Goal: Information Seeking & Learning: Find specific page/section

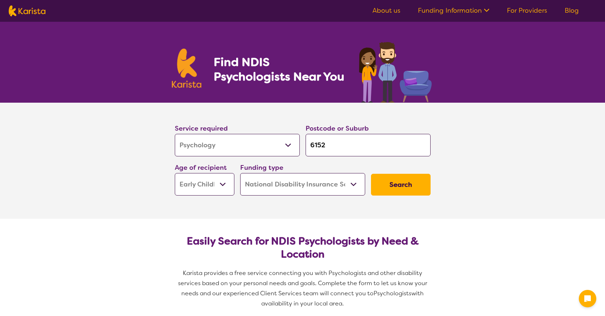
select select "Psychology"
select select "EC"
select select "NDIS"
select select "Psychology"
select select "EC"
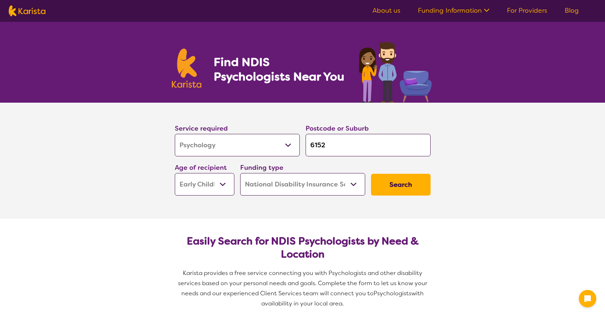
select select "NDIS"
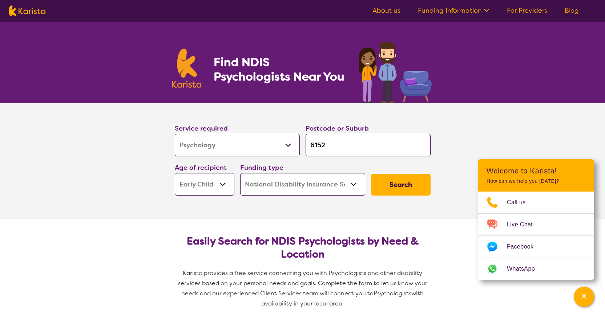
click at [338, 146] on input "6152" at bounding box center [368, 145] width 125 height 23
drag, startPoint x: 338, startPoint y: 146, endPoint x: 257, endPoint y: 145, distance: 81.0
click at [257, 145] on div "Service required Allied Health Assistant Assessment (ADHD or Autism) Behaviour …" at bounding box center [303, 159] width 262 height 78
type input "6"
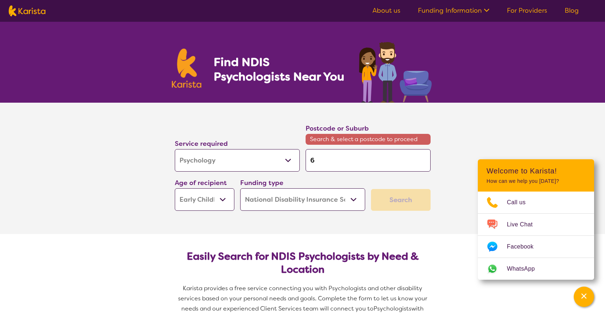
type input "61"
type input "610"
type input "6107"
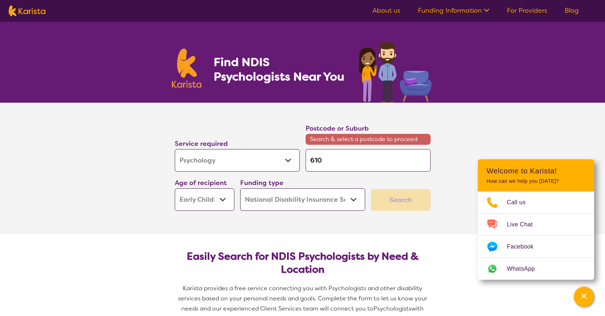
type input "6107"
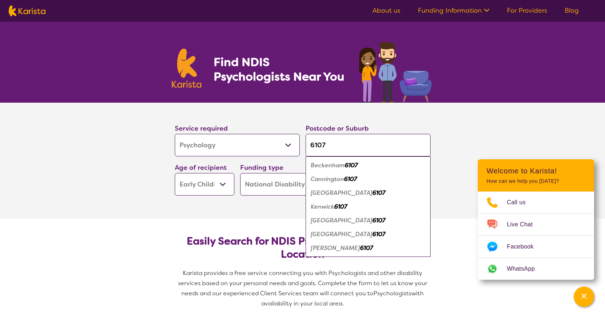
type input "6107"
click at [333, 168] on em "Beckenham" at bounding box center [328, 166] width 34 height 8
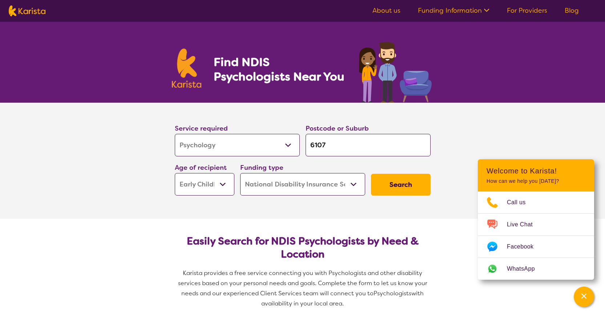
click at [390, 189] on button "Search" at bounding box center [401, 185] width 60 height 22
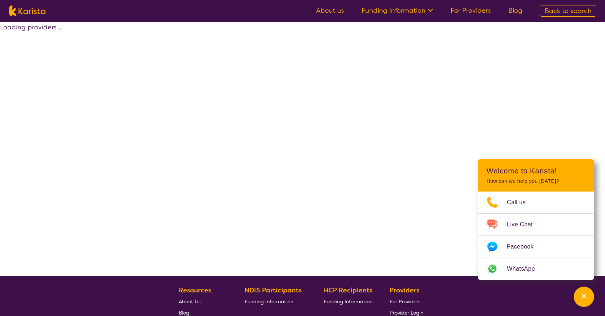
select select "by_score"
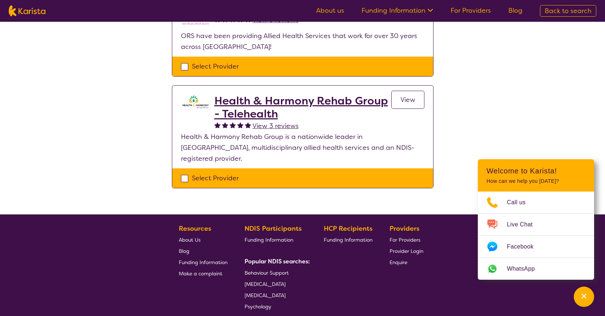
scroll to position [171, 0]
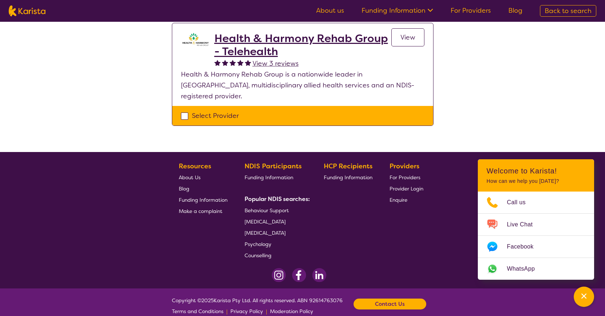
click at [266, 241] on span "Psychology" at bounding box center [257, 244] width 27 height 7
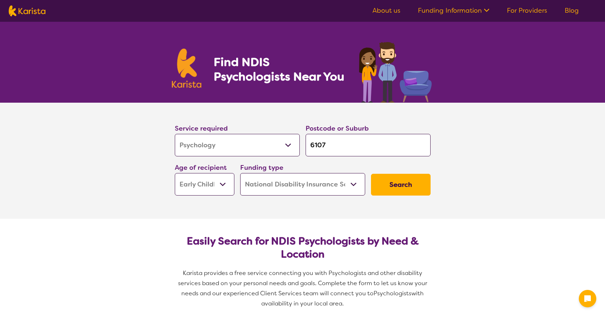
select select "Psychology"
select select "EC"
select select "NDIS"
select select "Psychology"
select select "EC"
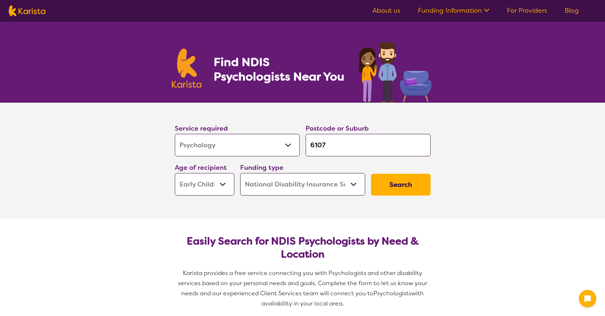
select select "NDIS"
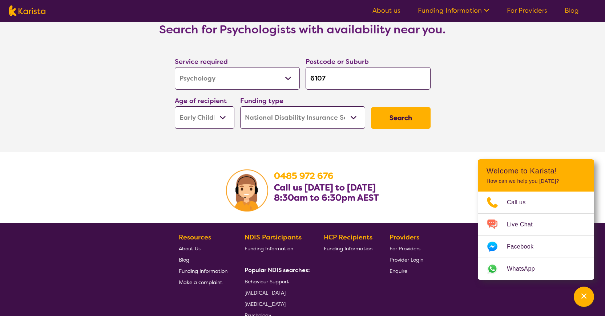
scroll to position [1036, 0]
